Goal: Information Seeking & Learning: Learn about a topic

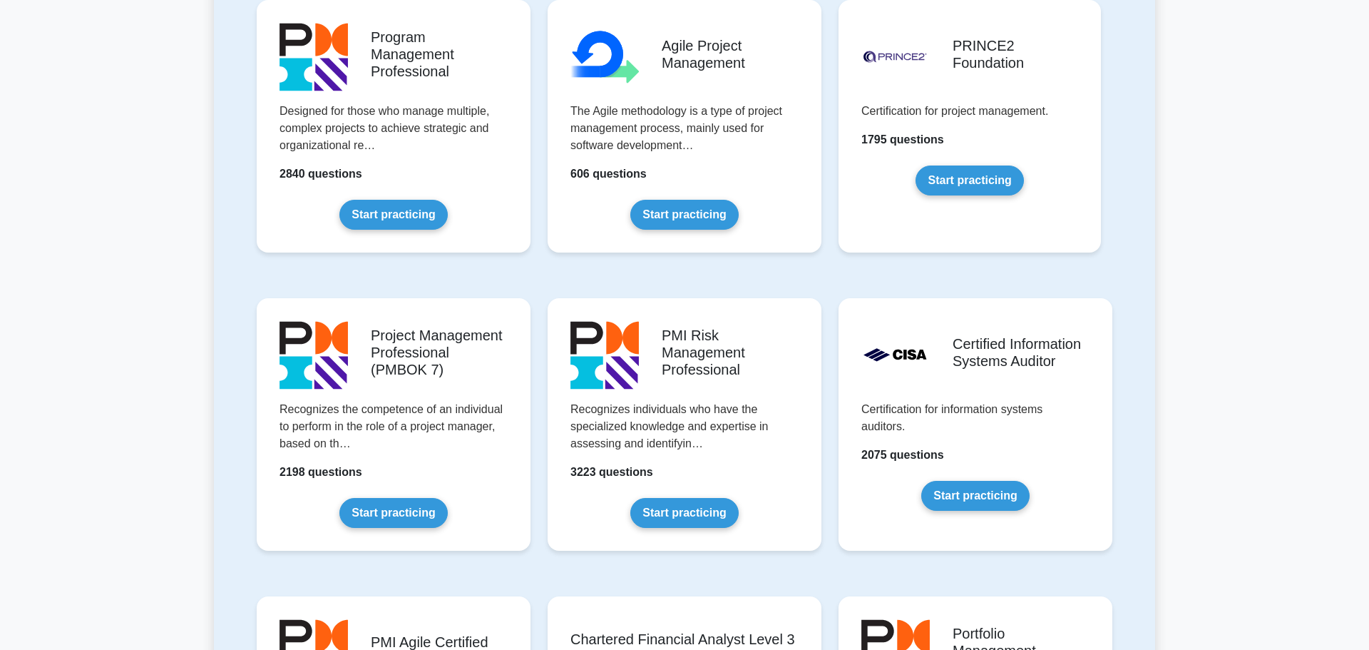
scroll to position [933, 0]
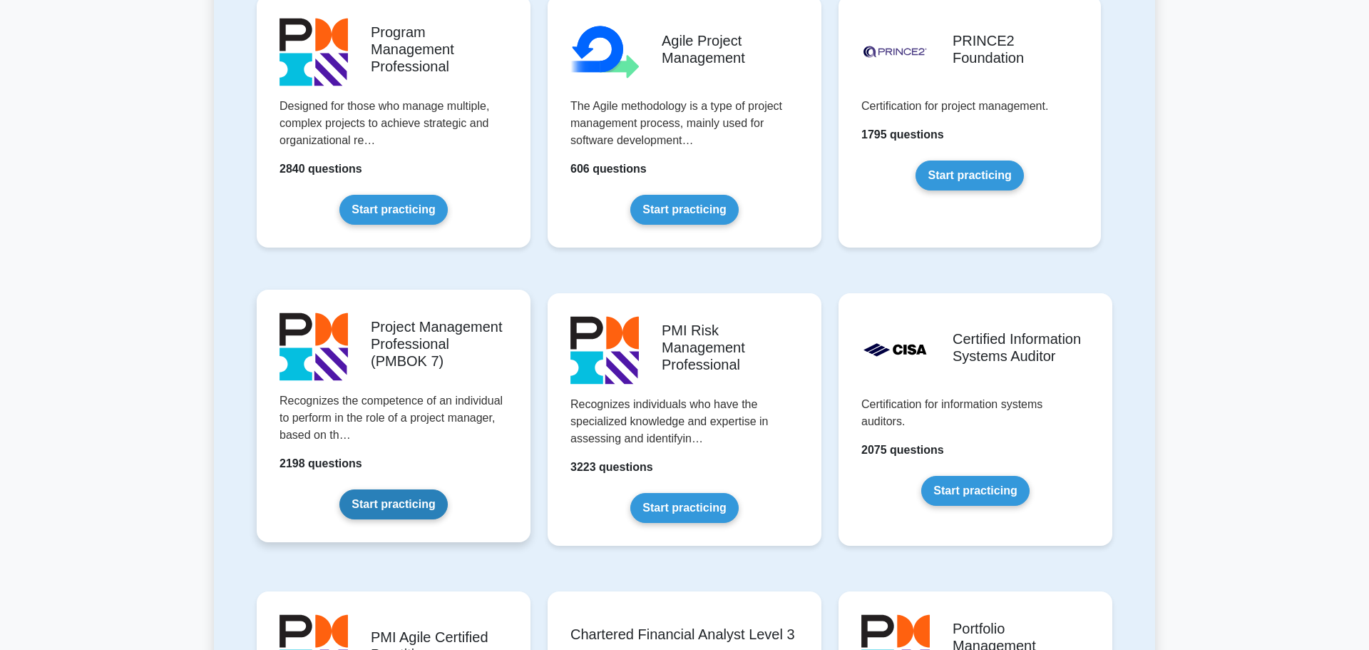
click at [395, 500] on link "Start practicing" at bounding box center [393, 504] width 108 height 30
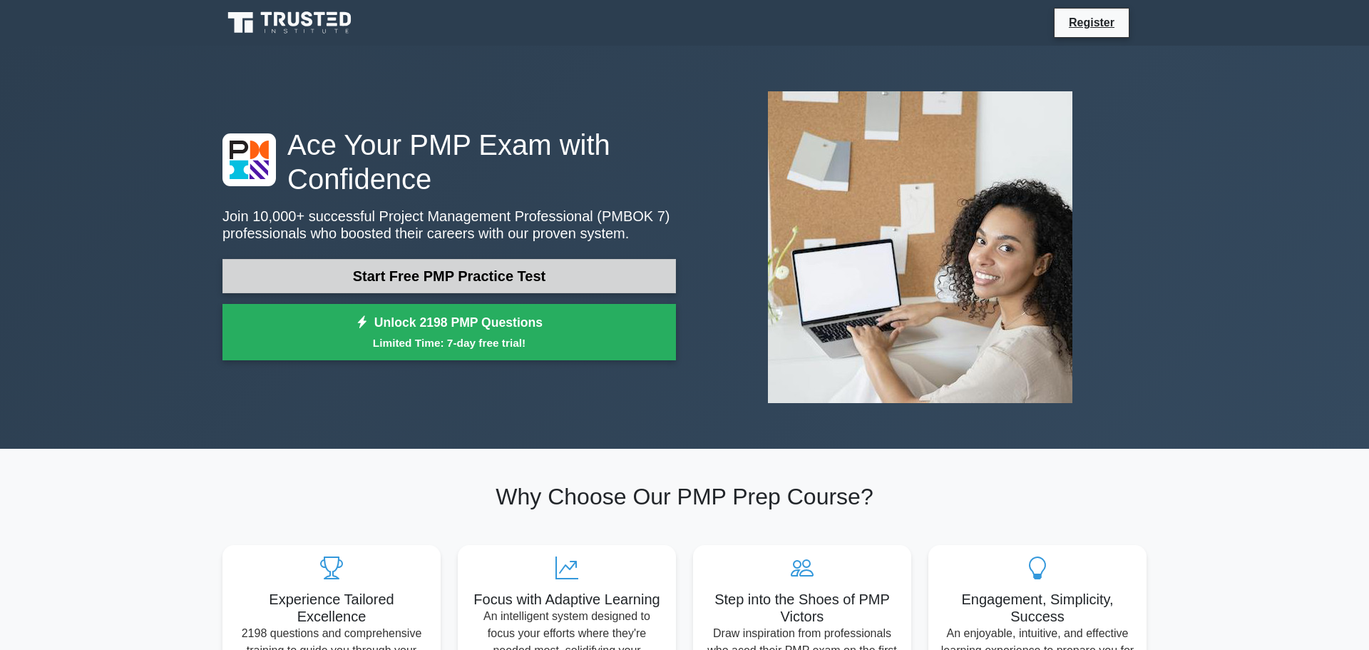
click at [437, 278] on link "Start Free PMP Practice Test" at bounding box center [449, 276] width 454 height 34
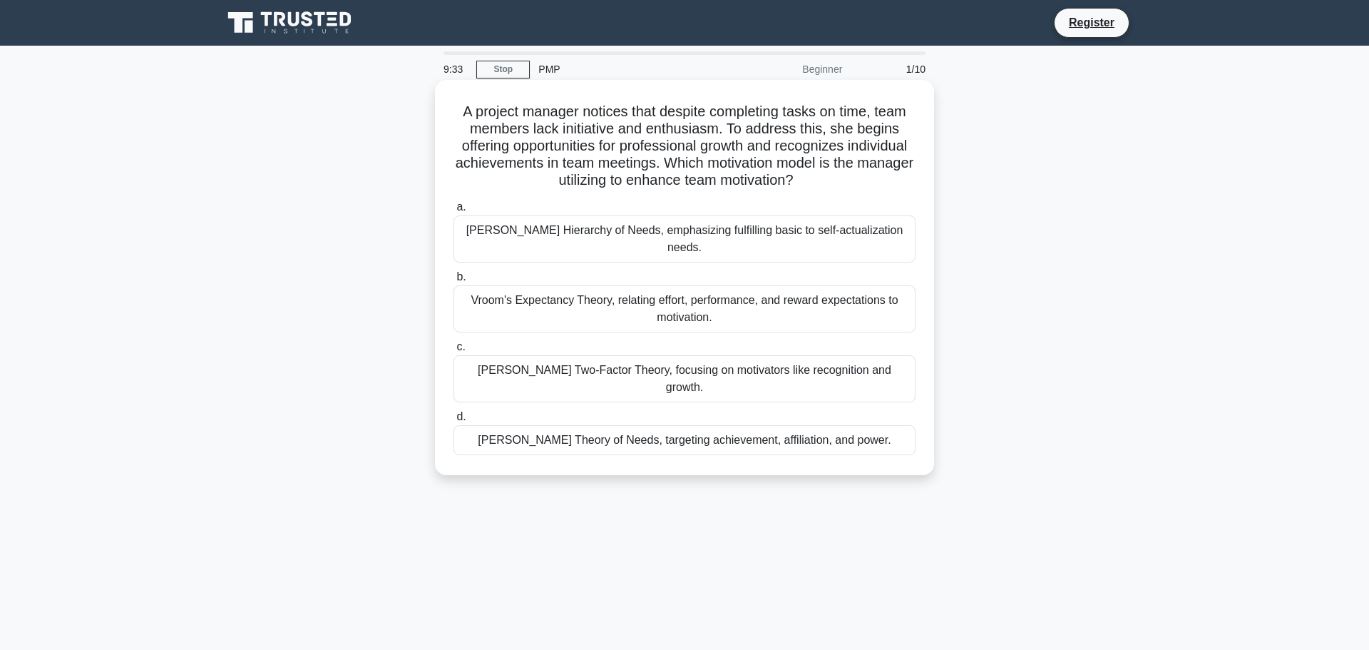
click at [580, 232] on div "Maslow's Hierarchy of Needs, emphasizing fulfilling basic to self-actualization…" at bounding box center [685, 238] width 462 height 47
click at [454, 212] on input "a. Maslow's Hierarchy of Needs, emphasizing fulfilling basic to self-actualizat…" at bounding box center [454, 207] width 0 height 9
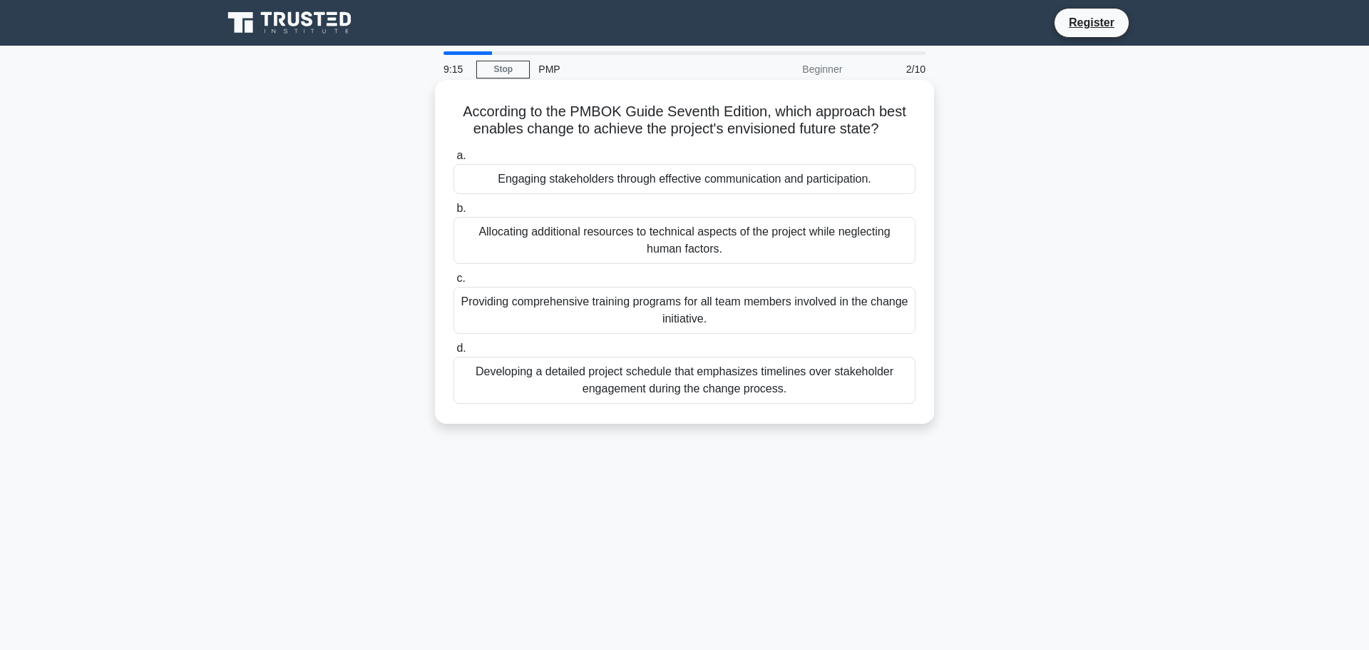
click at [657, 178] on div "Engaging stakeholders through effective communication and participation." at bounding box center [685, 179] width 462 height 30
click at [454, 160] on input "a. Engaging stakeholders through effective communication and participation." at bounding box center [454, 155] width 0 height 9
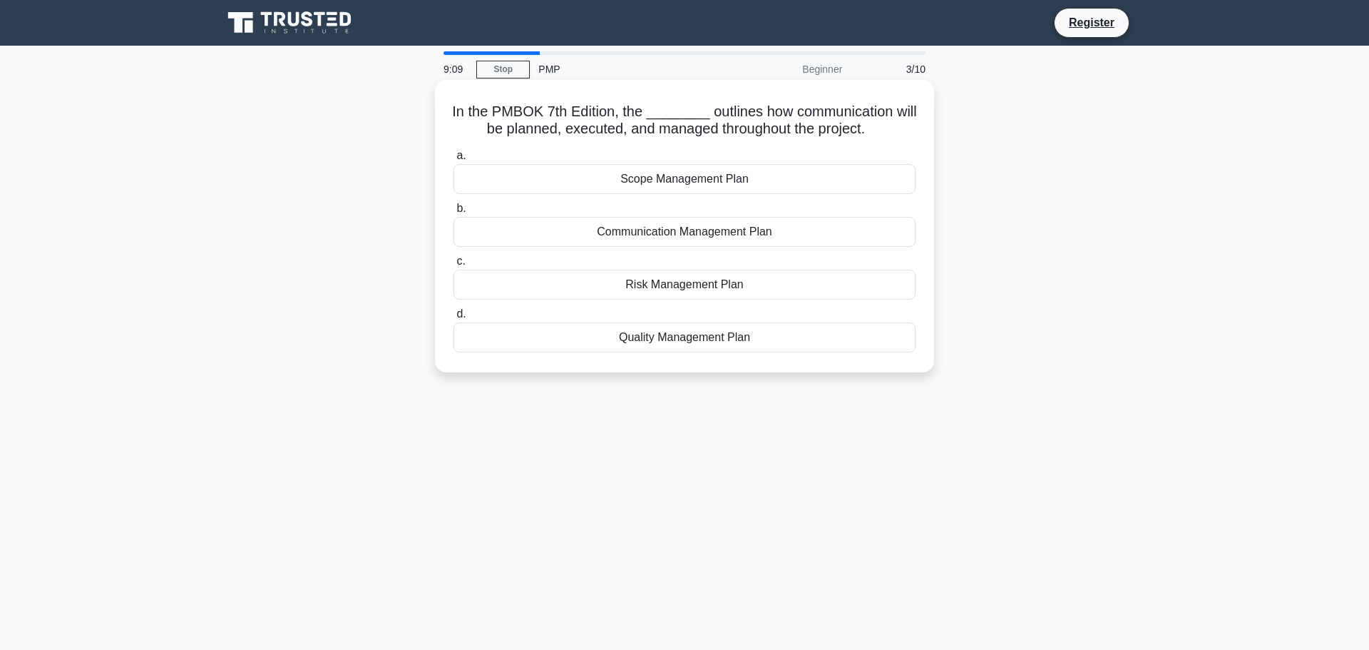
click at [616, 228] on div "Communication Management Plan" at bounding box center [685, 232] width 462 height 30
click at [454, 213] on input "b. Communication Management Plan" at bounding box center [454, 208] width 0 height 9
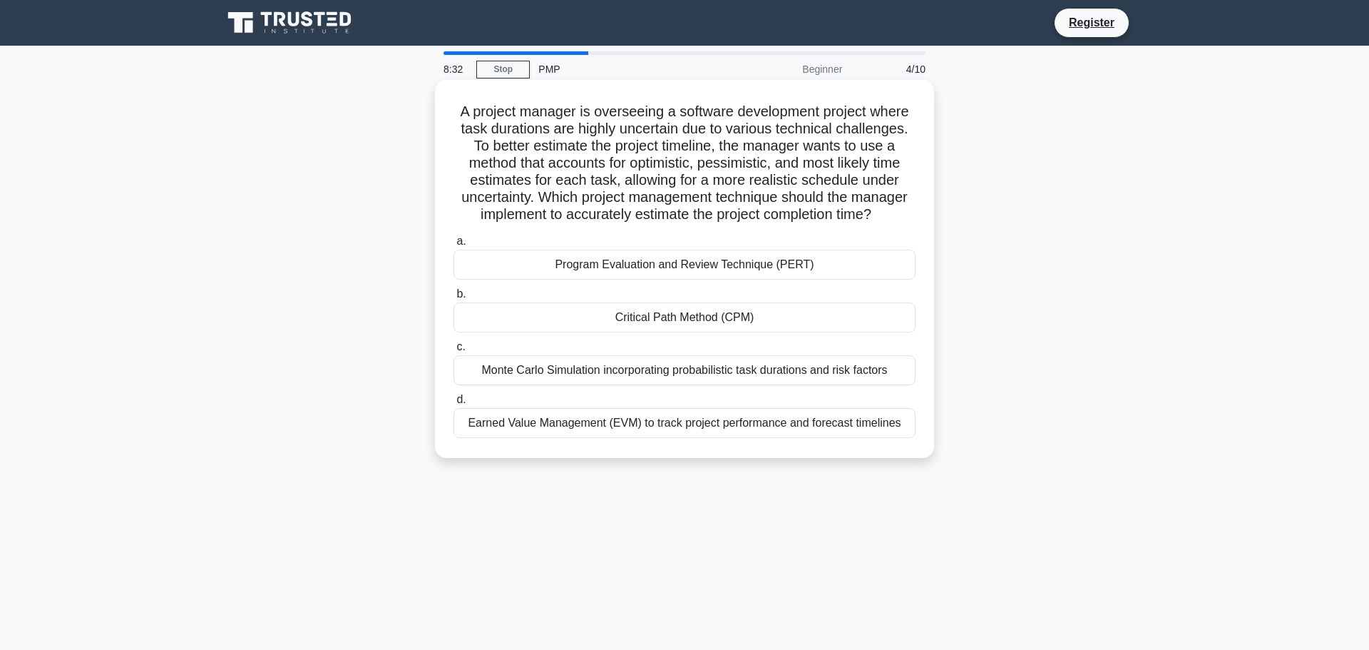
click at [634, 268] on div "Program Evaluation and Review Technique (PERT)" at bounding box center [685, 265] width 462 height 30
click at [454, 246] on input "a. Program Evaluation and Review Technique (PERT)" at bounding box center [454, 241] width 0 height 9
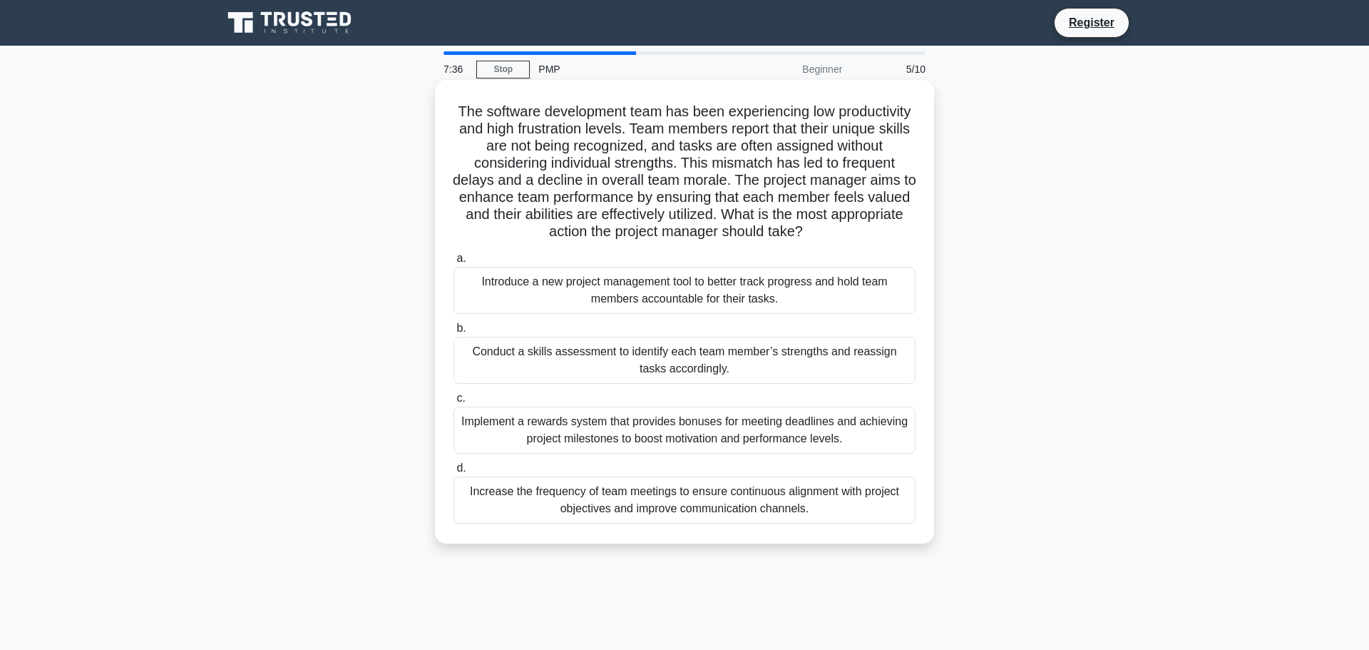
click at [591, 293] on div "Introduce a new project management tool to better track progress and hold team …" at bounding box center [685, 290] width 462 height 47
click at [454, 263] on input "a. Introduce a new project management tool to better track progress and hold te…" at bounding box center [454, 258] width 0 height 9
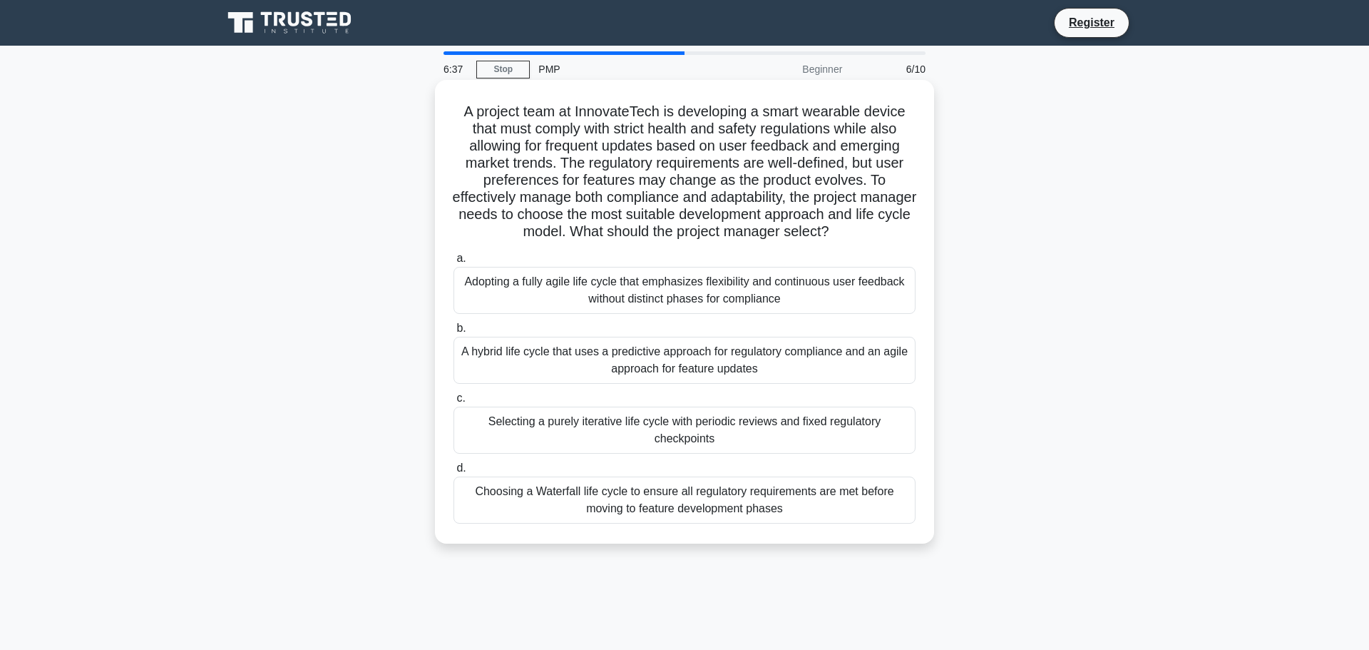
click at [590, 362] on div "A hybrid life cycle that uses a predictive approach for regulatory compliance a…" at bounding box center [685, 360] width 462 height 47
click at [454, 333] on input "b. A hybrid life cycle that uses a predictive approach for regulatory complianc…" at bounding box center [454, 328] width 0 height 9
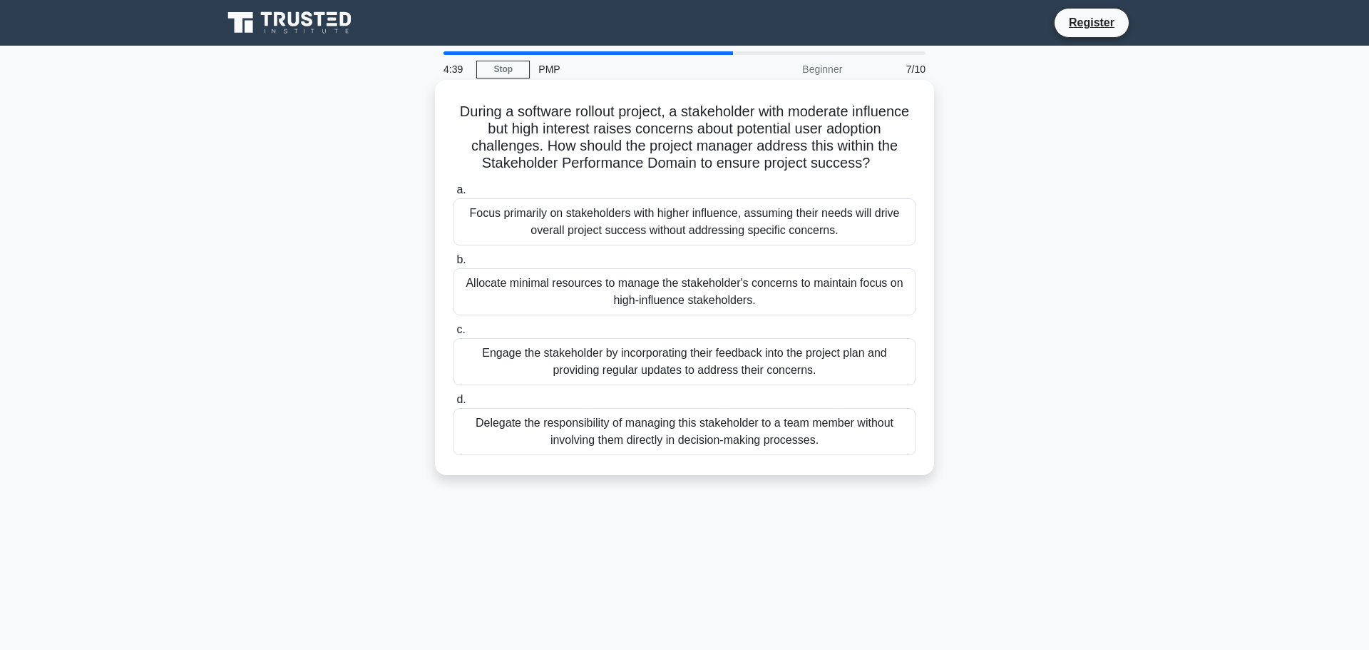
click at [625, 349] on div "Engage the stakeholder by incorporating their feedback into the project plan an…" at bounding box center [685, 361] width 462 height 47
click at [454, 334] on input "c. Engage the stakeholder by incorporating their feedback into the project plan…" at bounding box center [454, 329] width 0 height 9
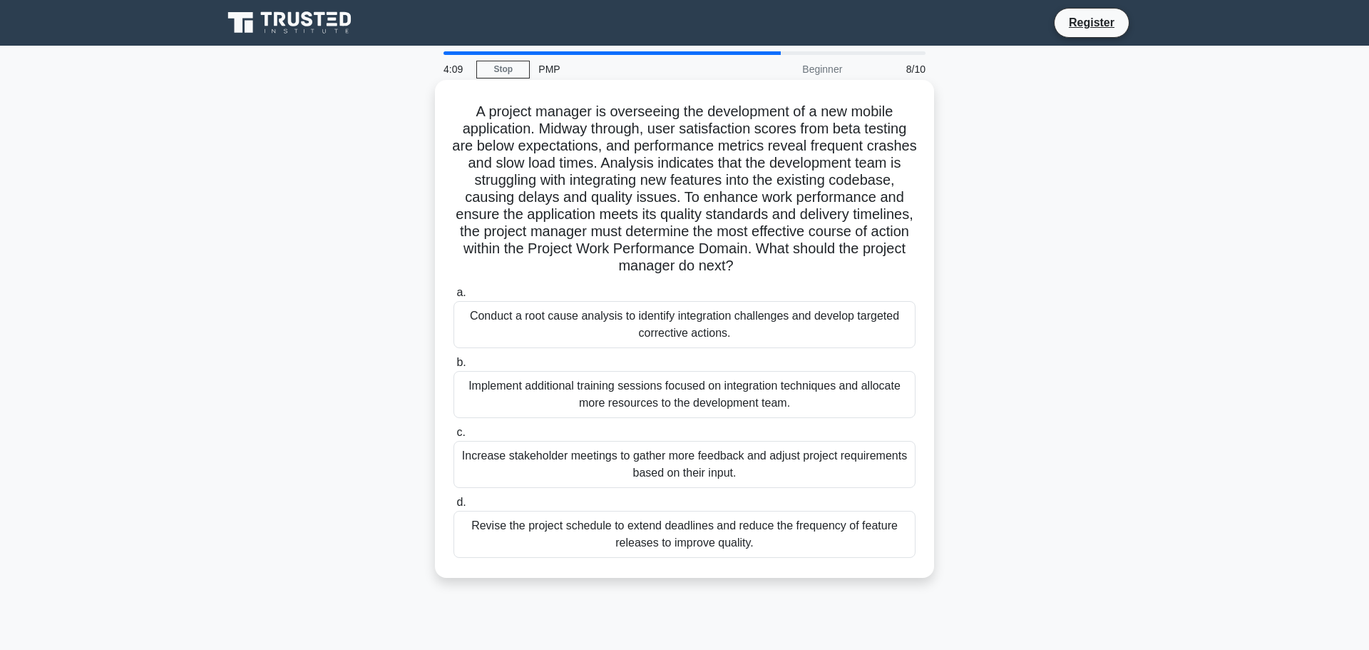
click at [682, 326] on div "Conduct a root cause analysis to identify integration challenges and develop ta…" at bounding box center [685, 324] width 462 height 47
click at [454, 297] on input "a. Conduct a root cause analysis to identify integration challenges and develop…" at bounding box center [454, 292] width 0 height 9
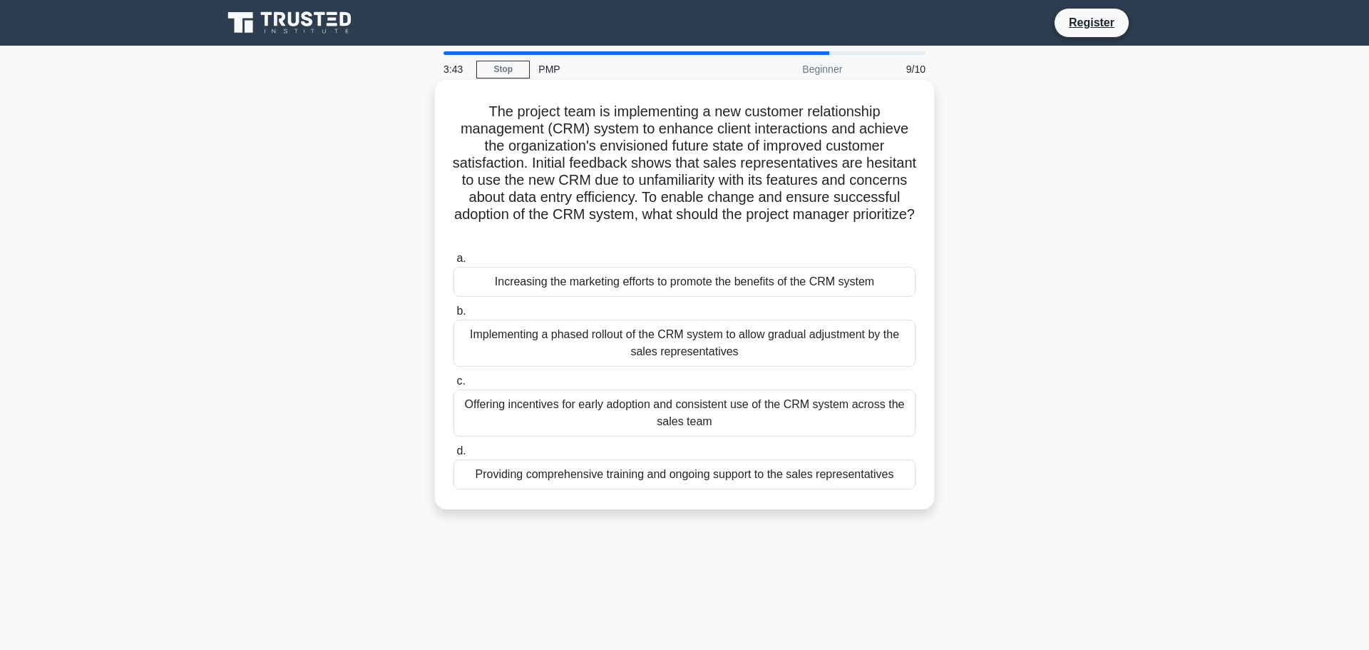
click at [614, 473] on div "Providing comprehensive training and ongoing support to the sales representativ…" at bounding box center [685, 474] width 462 height 30
click at [454, 456] on input "d. Providing comprehensive training and ongoing support to the sales representa…" at bounding box center [454, 450] width 0 height 9
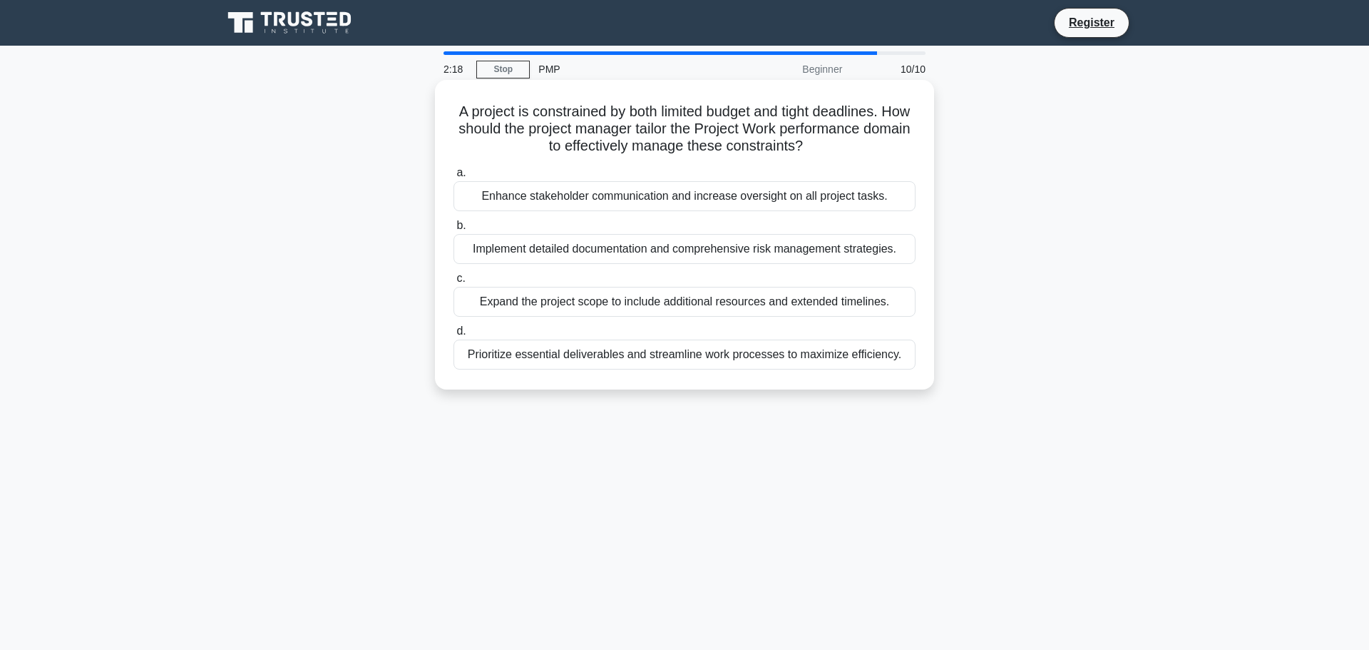
click at [607, 251] on div "Implement detailed documentation and comprehensive risk management strategies." at bounding box center [685, 249] width 462 height 30
click at [454, 230] on input "b. Implement detailed documentation and comprehensive risk management strategie…" at bounding box center [454, 225] width 0 height 9
